Goal: Information Seeking & Learning: Learn about a topic

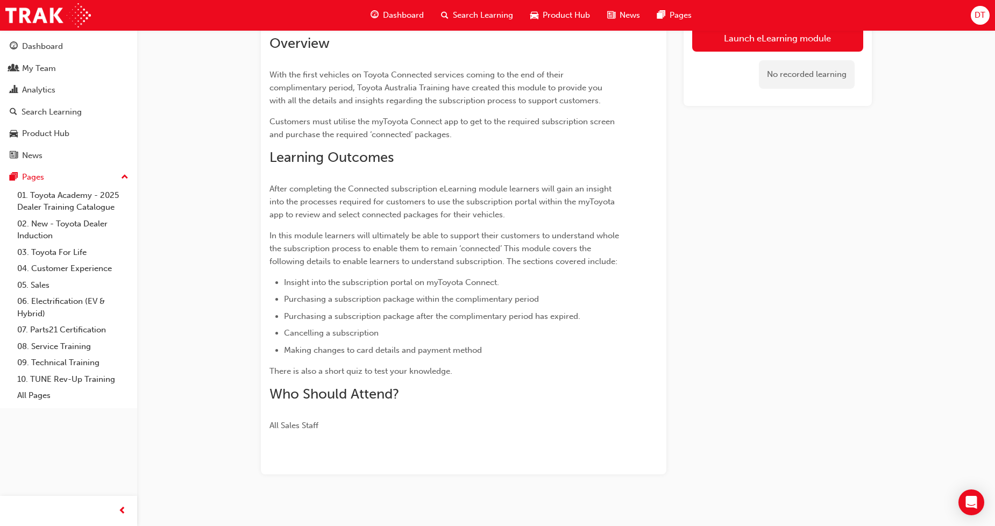
scroll to position [129, 0]
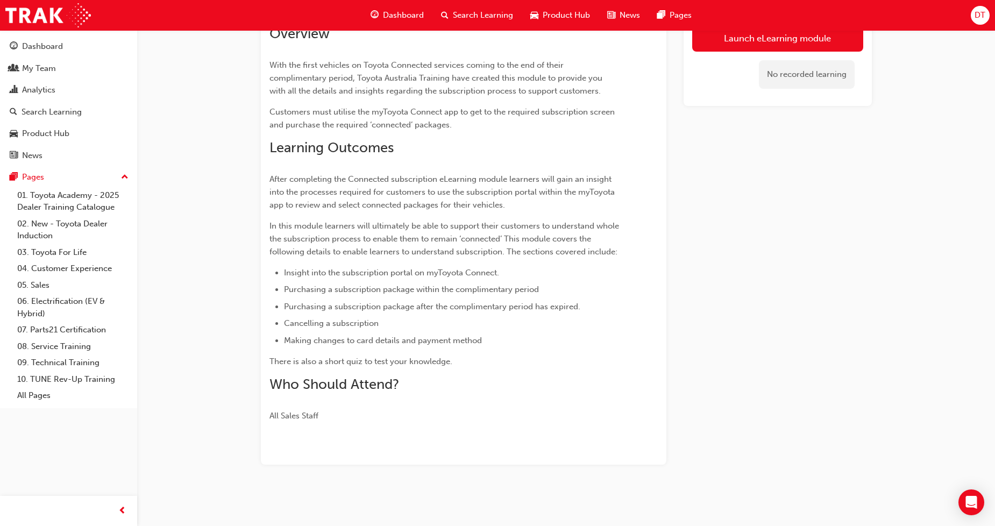
click at [319, 397] on div "Overview With the first vehicles on Toyota Connected services coming to the end…" at bounding box center [444, 223] width 350 height 397
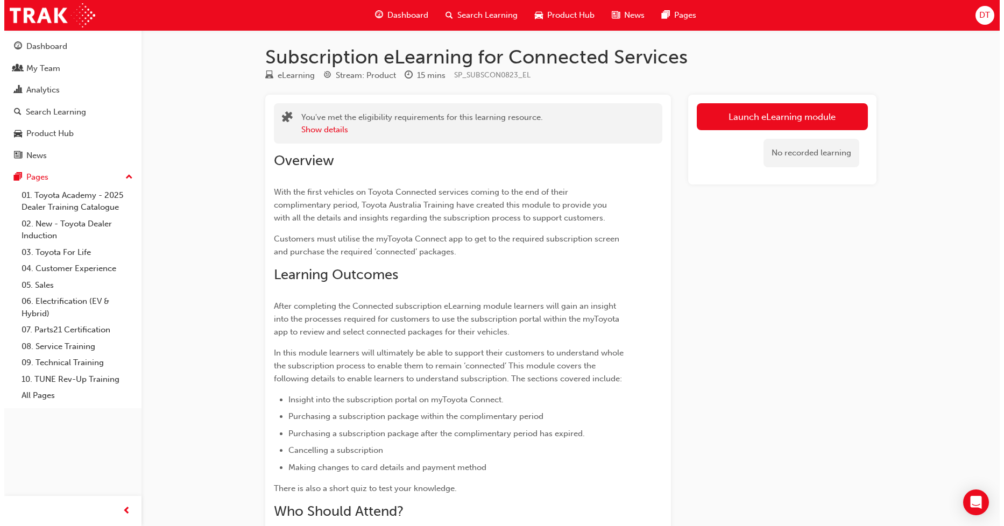
scroll to position [0, 0]
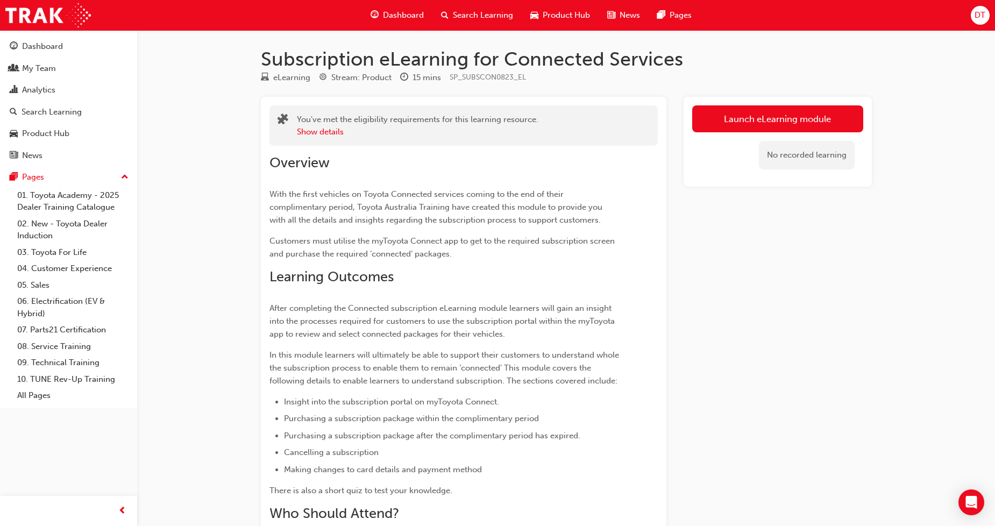
click at [513, 237] on span "Customers must utilise the myToyota Connect app to get to the required subscrip…" at bounding box center [442, 247] width 347 height 23
click at [459, 205] on span "With the first vehicles on Toyota Connected services coming to the end of their…" at bounding box center [436, 206] width 335 height 35
click at [783, 115] on link "Launch eLearning module" at bounding box center [777, 118] width 171 height 27
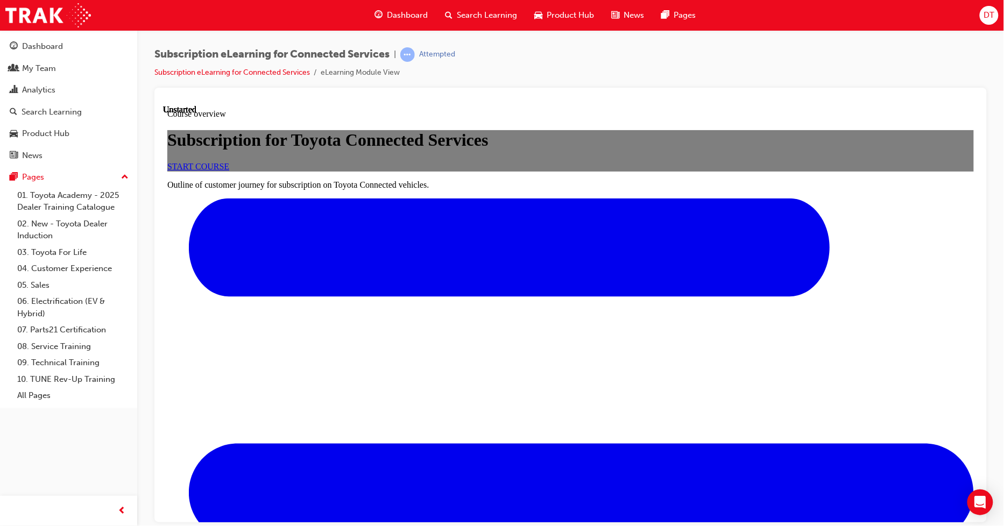
click at [229, 170] on link "START COURSE" at bounding box center [198, 165] width 62 height 9
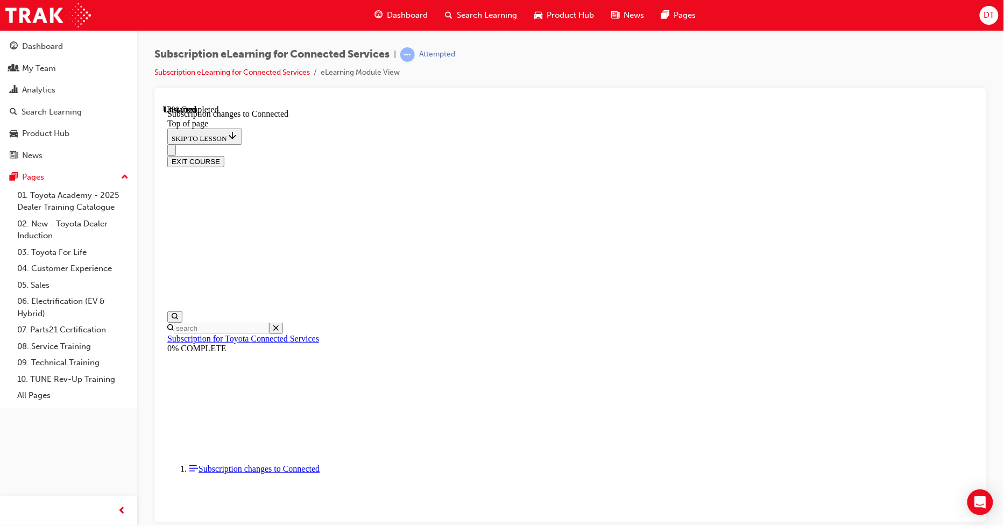
scroll to position [551, 0]
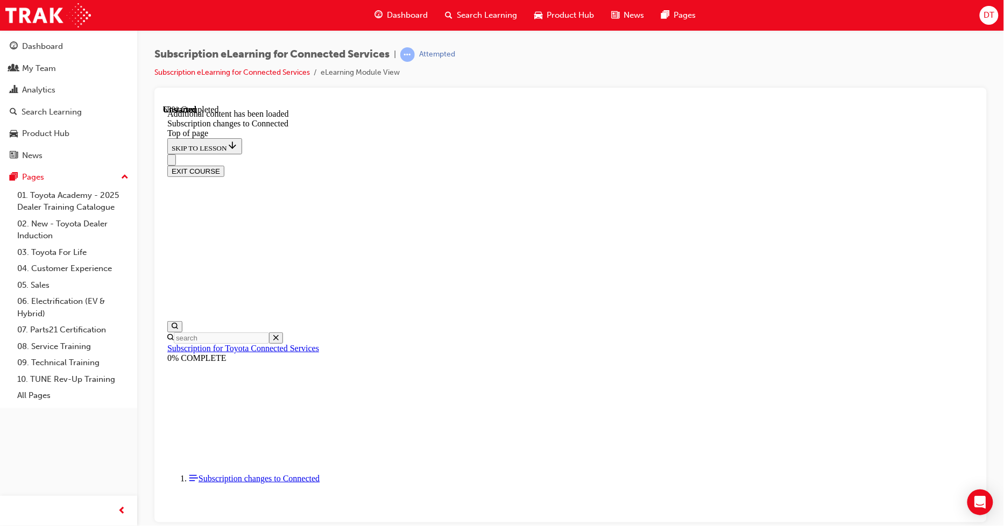
drag, startPoint x: 634, startPoint y: 504, endPoint x: 634, endPoint y: 511, distance: 7.5
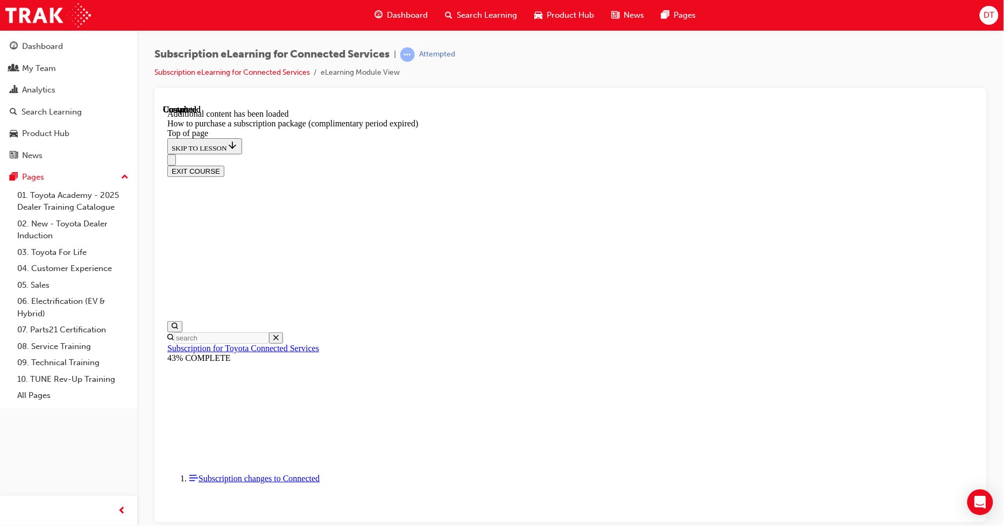
scroll to position [1035, 0]
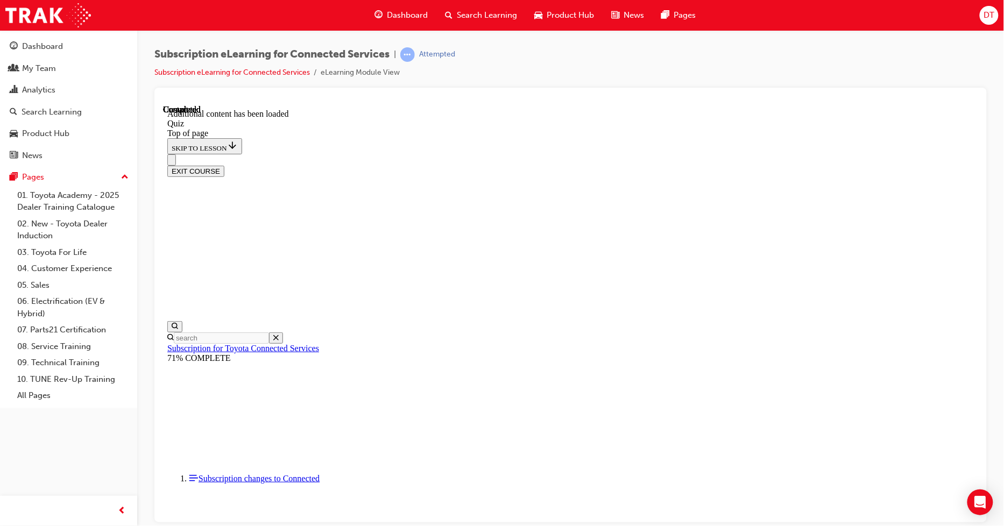
drag, startPoint x: 644, startPoint y: 478, endPoint x: 637, endPoint y: 478, distance: 7.0
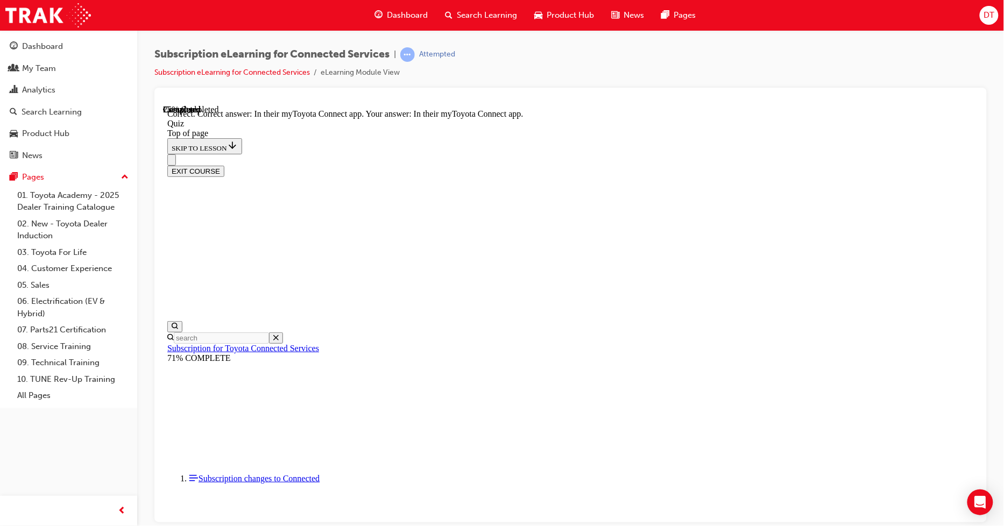
drag, startPoint x: 523, startPoint y: 210, endPoint x: 641, endPoint y: 207, distance: 117.3
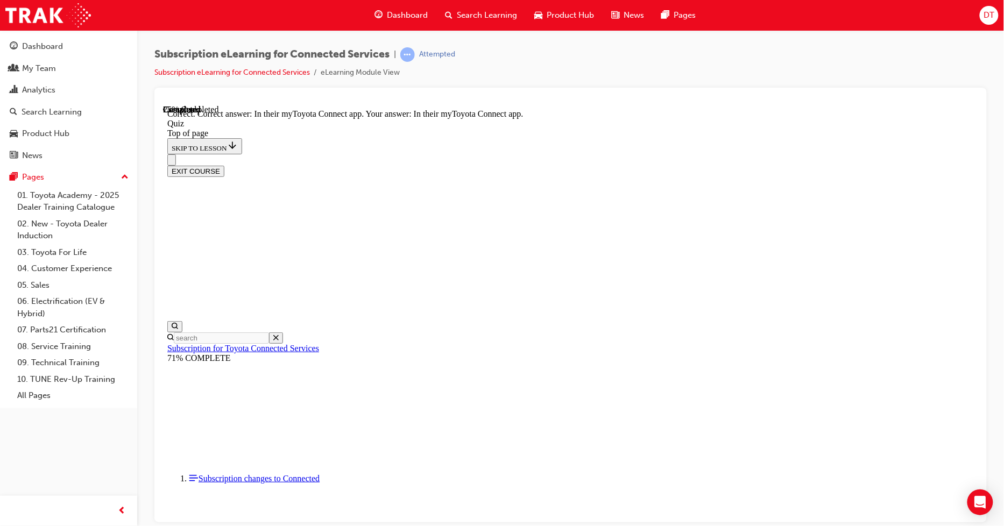
drag, startPoint x: 706, startPoint y: 224, endPoint x: 430, endPoint y: 211, distance: 276.2
drag, startPoint x: 467, startPoint y: 206, endPoint x: 821, endPoint y: 224, distance: 353.8
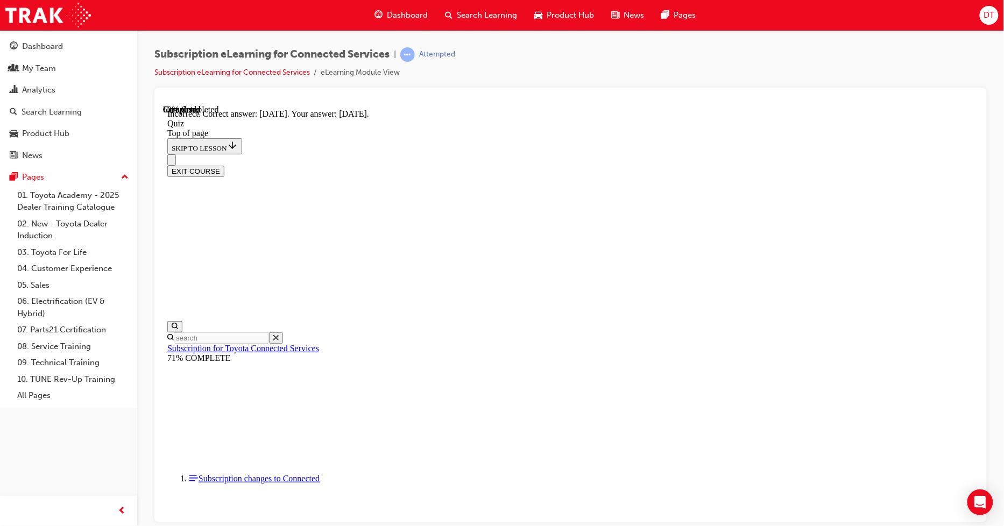
scroll to position [33, 0]
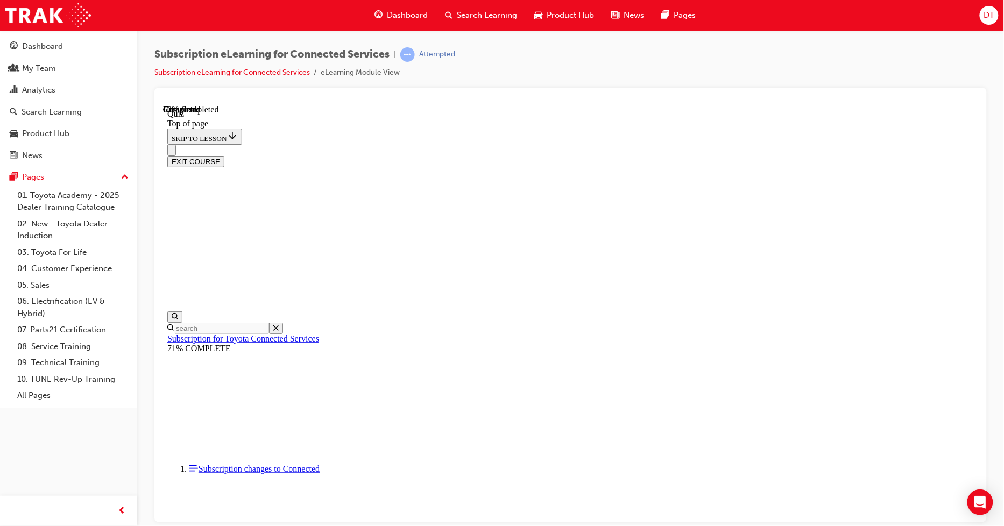
drag, startPoint x: 517, startPoint y: 309, endPoint x: 616, endPoint y: 349, distance: 106.2
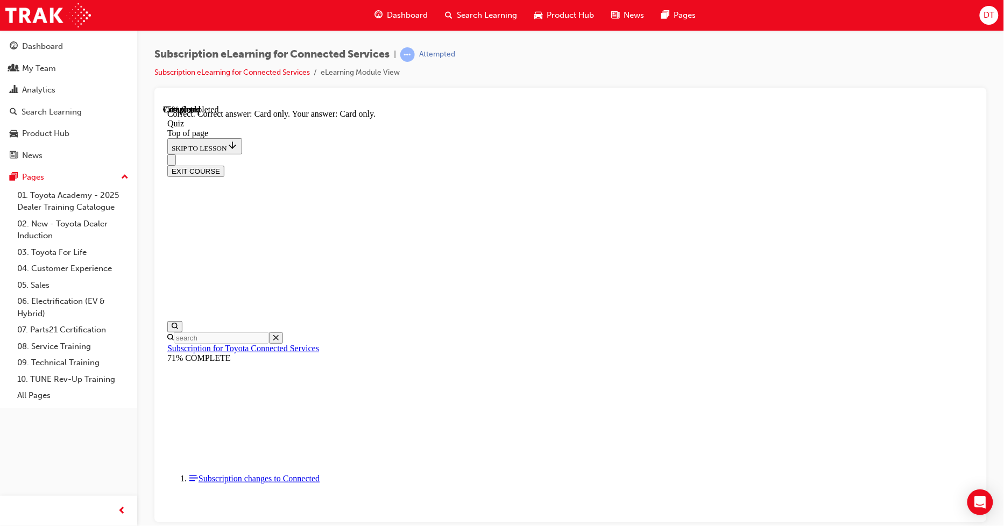
scroll to position [106, 0]
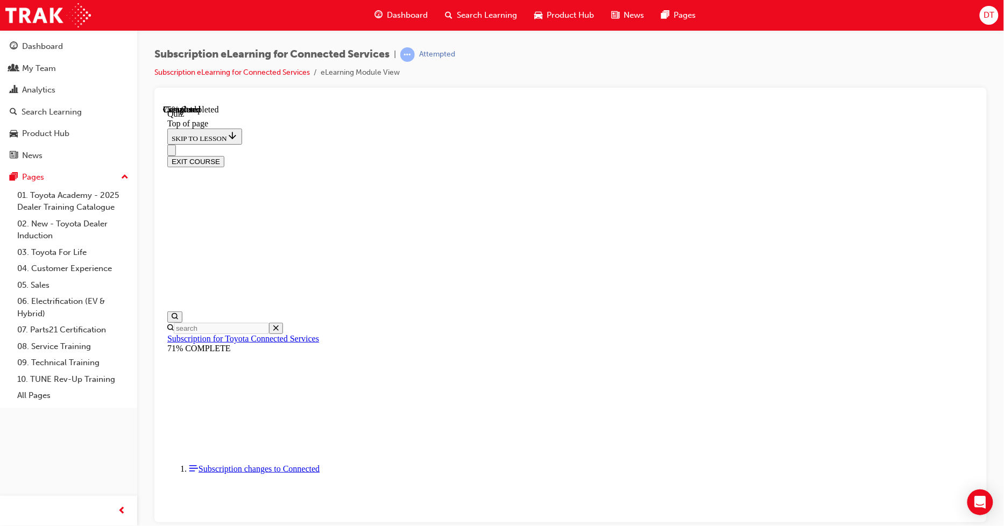
scroll to position [33, 0]
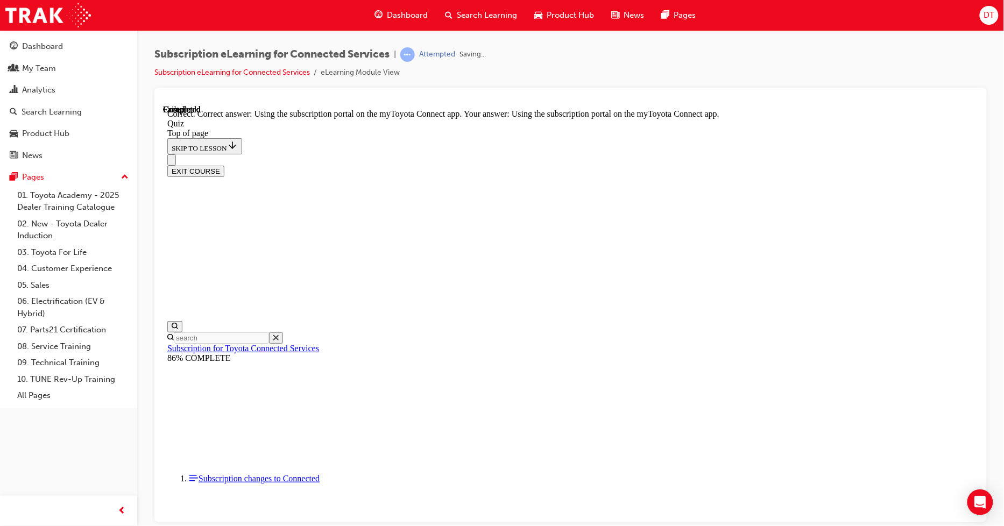
scroll to position [106, 0]
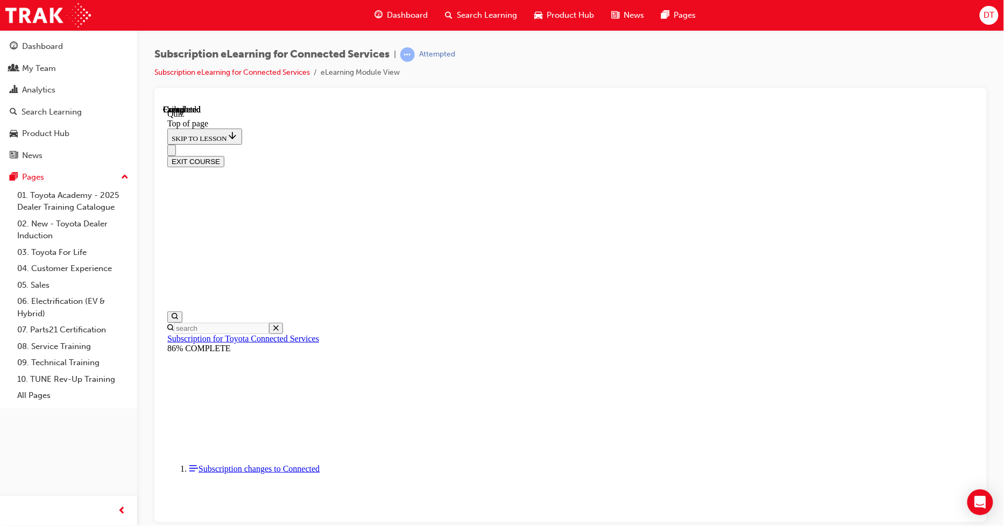
scroll to position [166, 0]
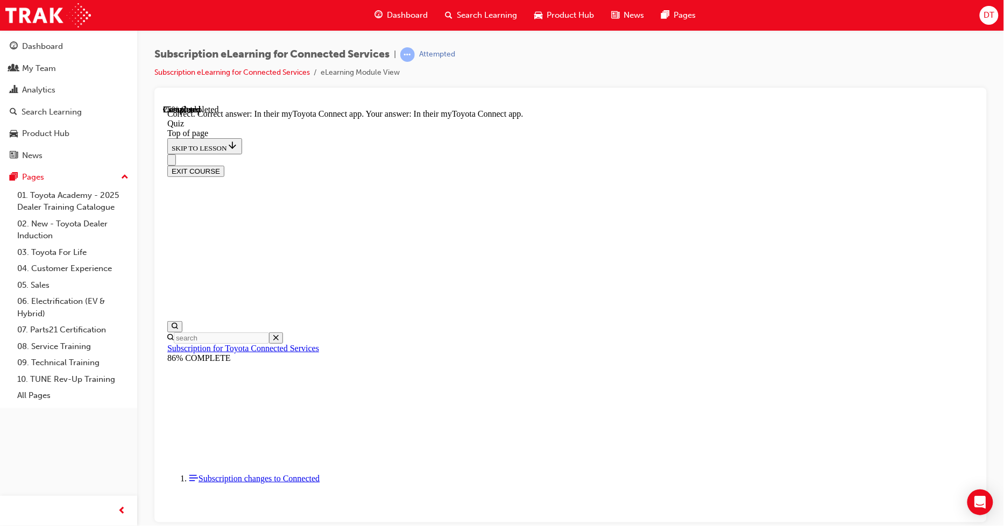
scroll to position [124, 0]
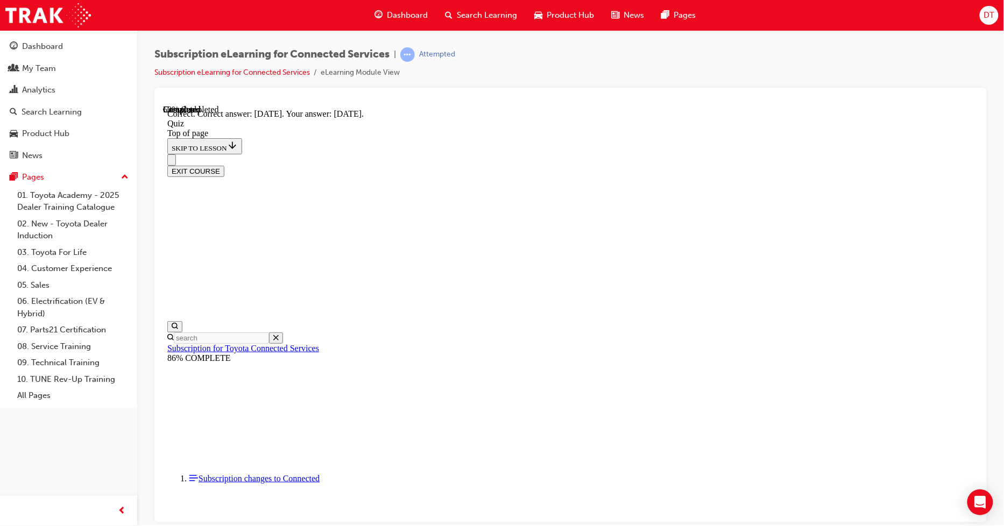
scroll to position [124, 0]
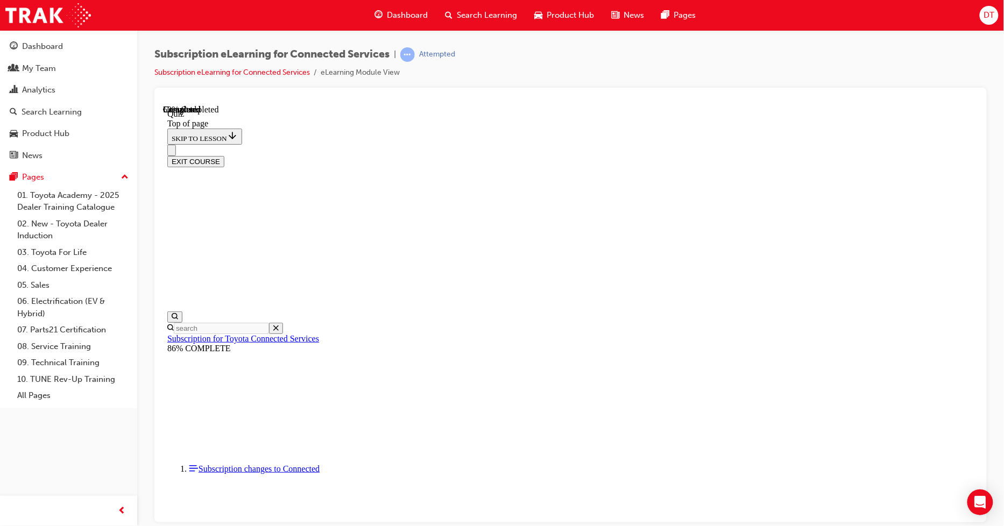
scroll to position [33, 0]
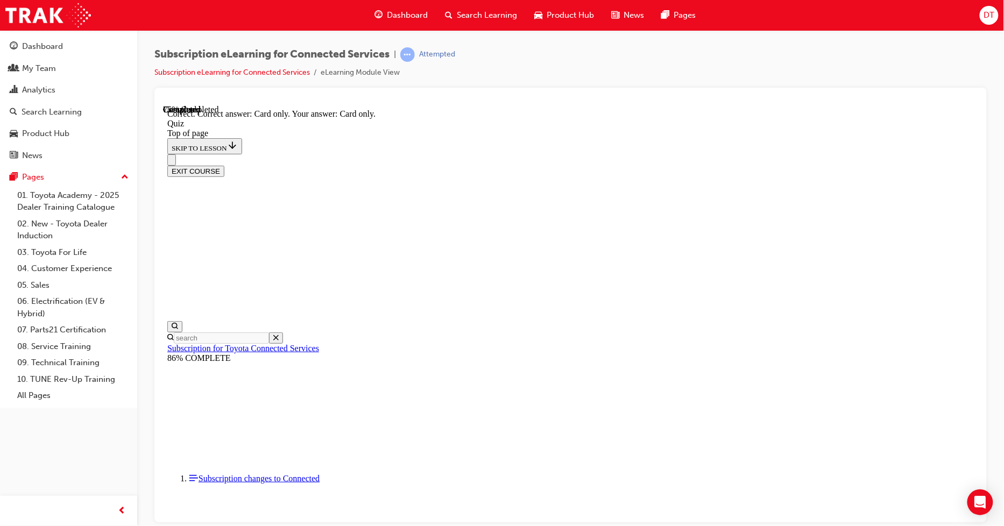
scroll to position [106, 0]
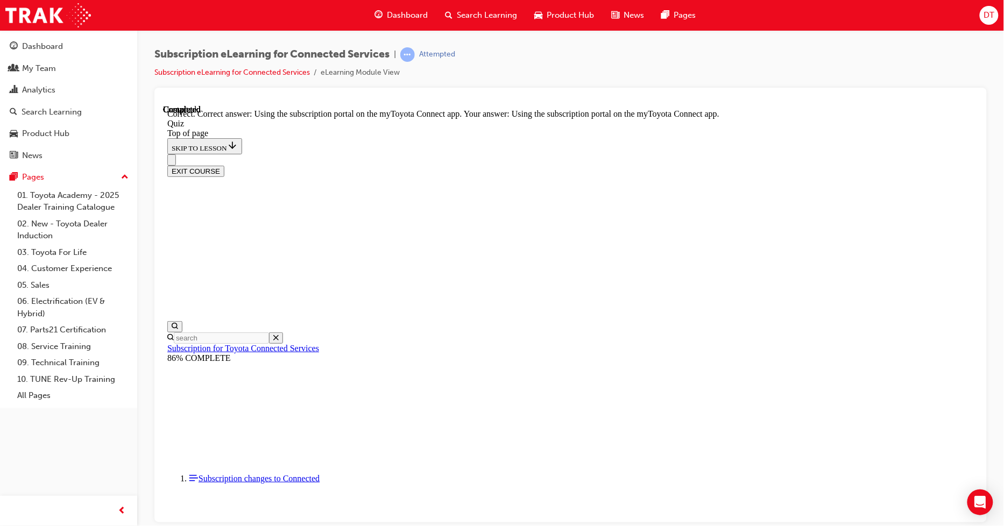
scroll to position [106, 0]
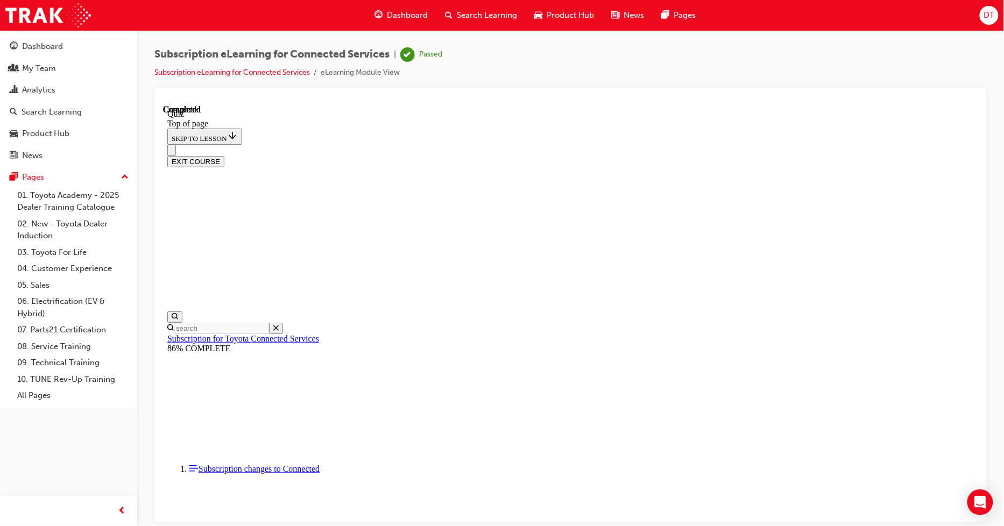
scroll to position [33, 0]
click at [224, 155] on button "EXIT COURSE" at bounding box center [195, 160] width 57 height 11
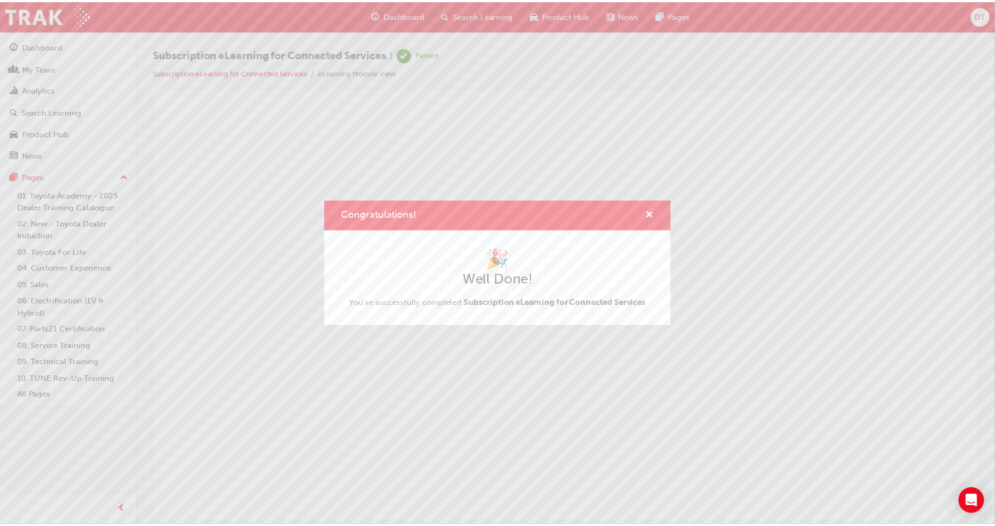
scroll to position [0, 0]
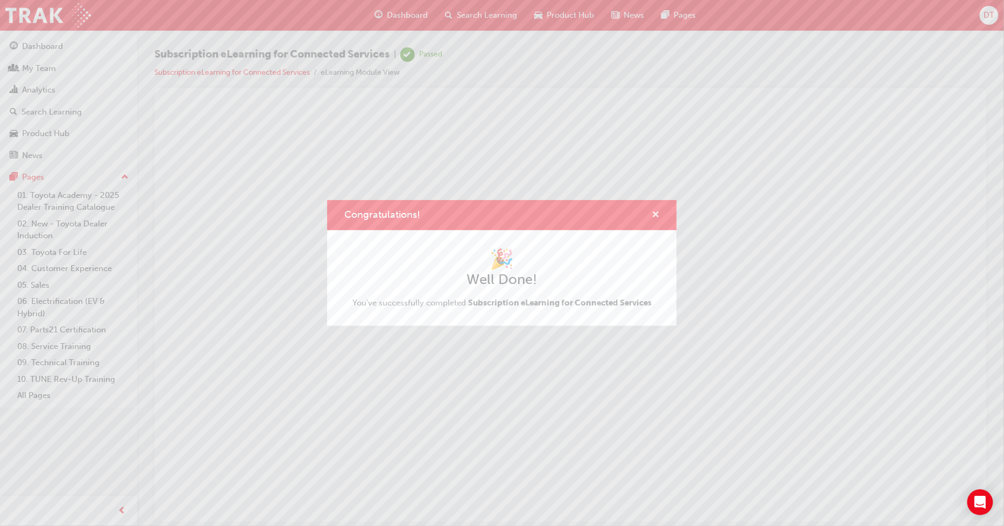
click at [656, 212] on span "cross-icon" at bounding box center [655, 216] width 8 height 10
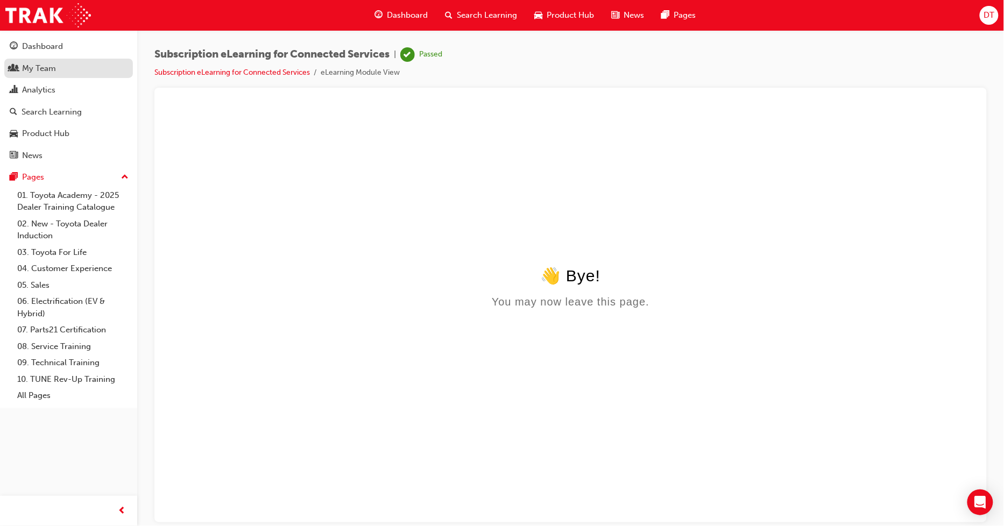
click at [42, 72] on div "My Team" at bounding box center [39, 68] width 34 height 12
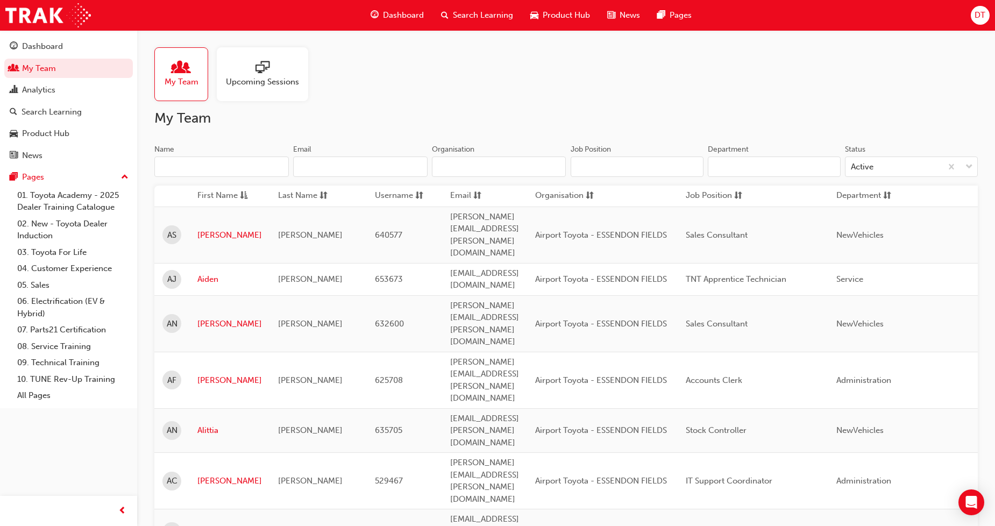
click at [266, 165] on input "Name" at bounding box center [221, 167] width 134 height 20
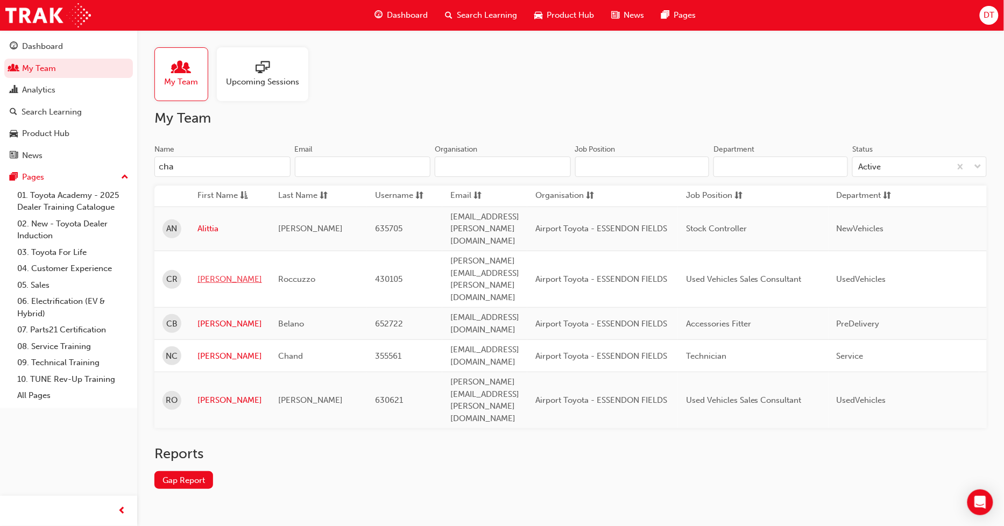
type input "cha"
click at [206, 273] on link "[PERSON_NAME]" at bounding box center [229, 279] width 65 height 12
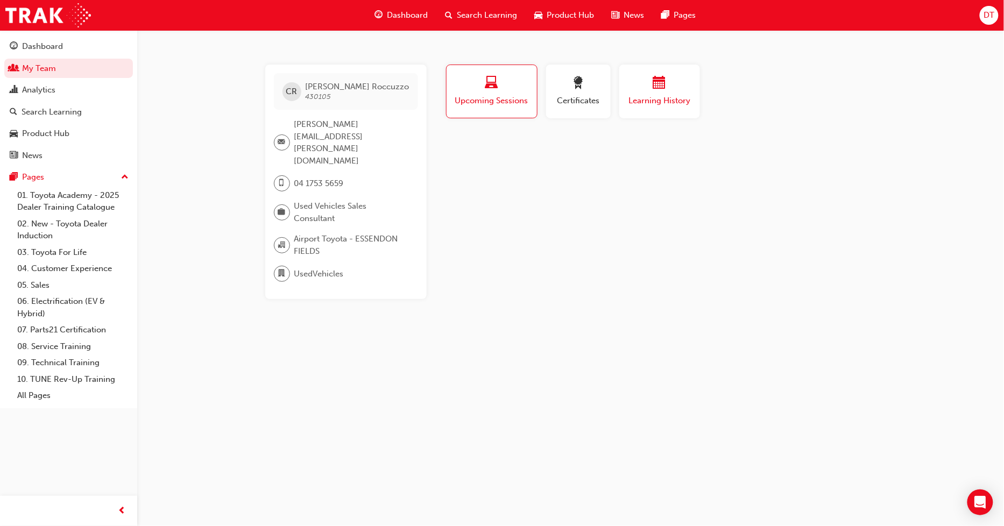
click at [665, 87] on span "calendar-icon" at bounding box center [659, 83] width 13 height 15
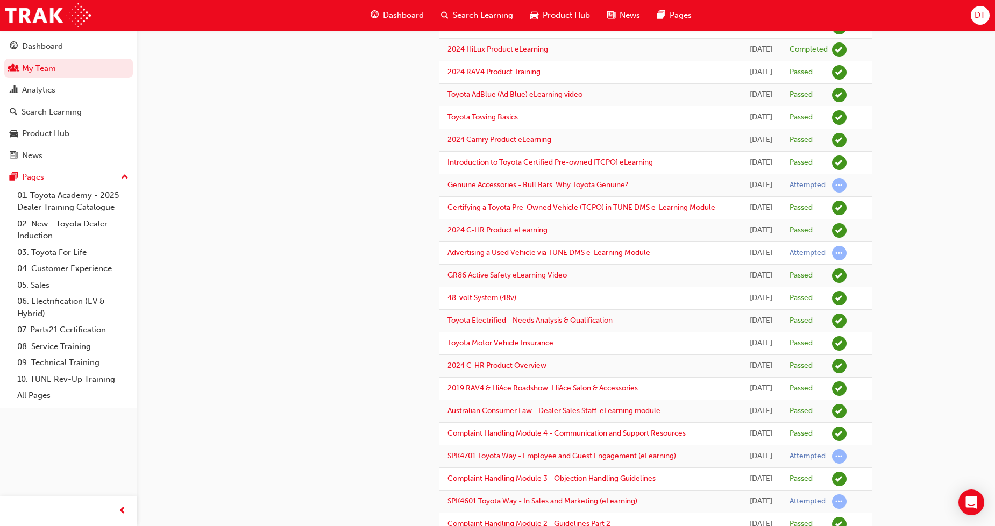
scroll to position [298, 0]
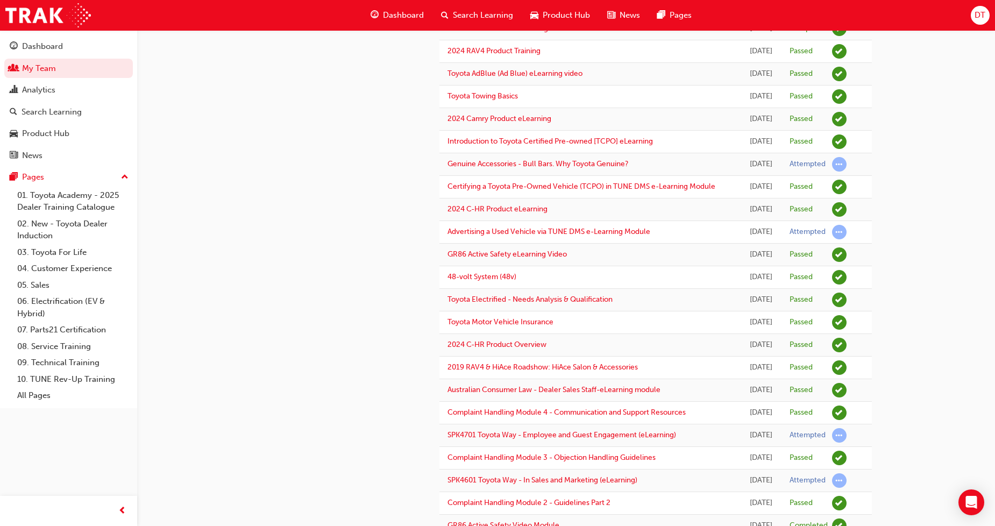
click at [947, 214] on div "CR [PERSON_NAME] 430105 [PERSON_NAME][EMAIL_ADDRESS][PERSON_NAME][DOMAIN_NAME] …" at bounding box center [497, 365] width 995 height 1327
